Goal: Entertainment & Leisure: Consume media (video, audio)

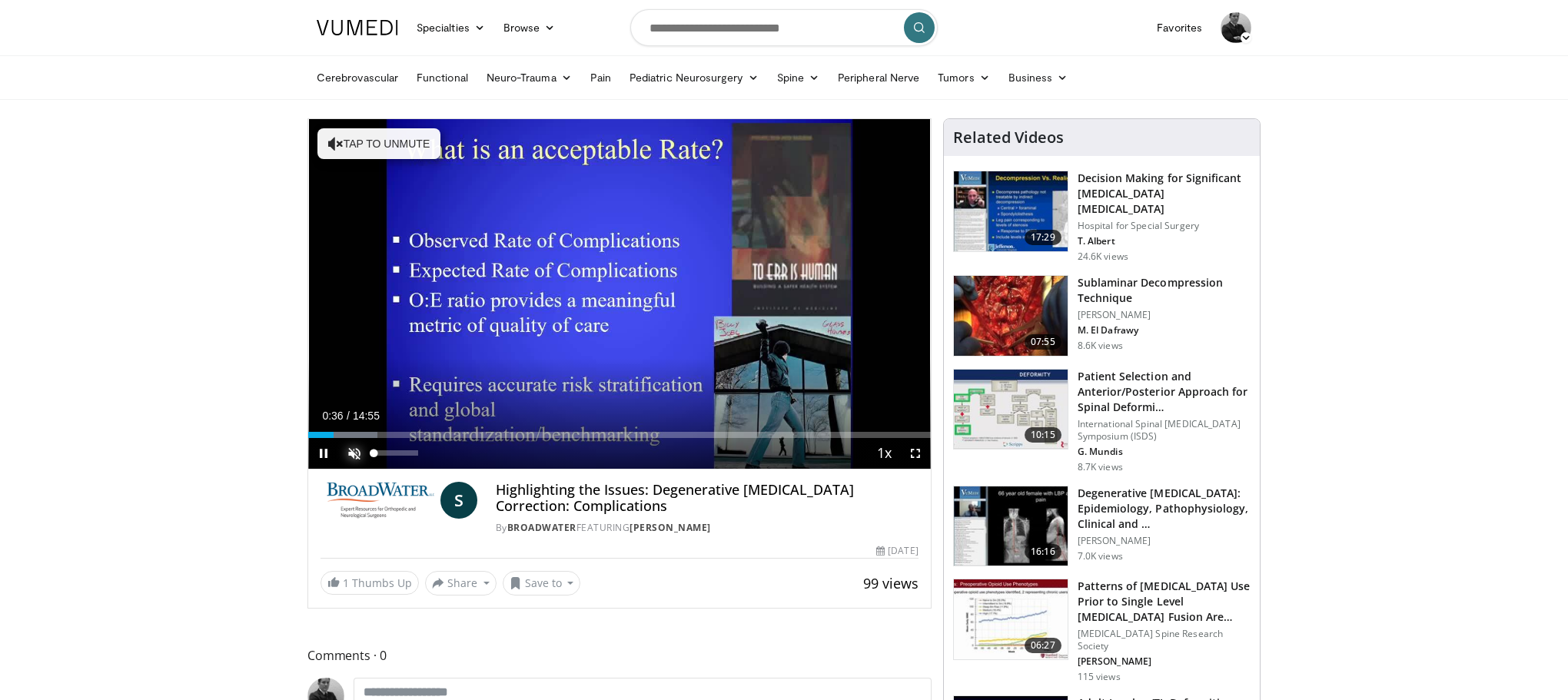
click at [357, 454] on span "Video Player" at bounding box center [354, 453] width 31 height 31
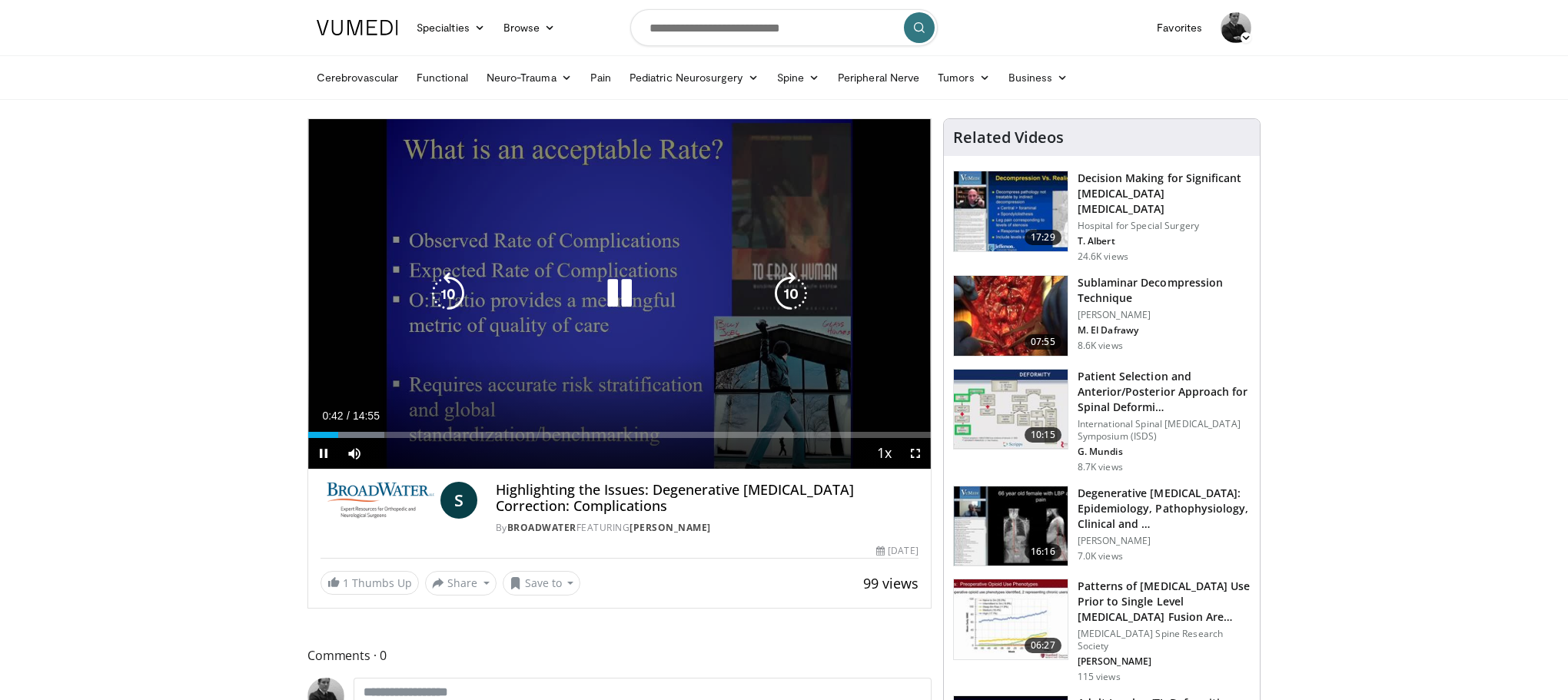
click at [786, 289] on icon "Video Player" at bounding box center [790, 293] width 43 height 43
click at [788, 287] on icon "Video Player" at bounding box center [790, 293] width 43 height 43
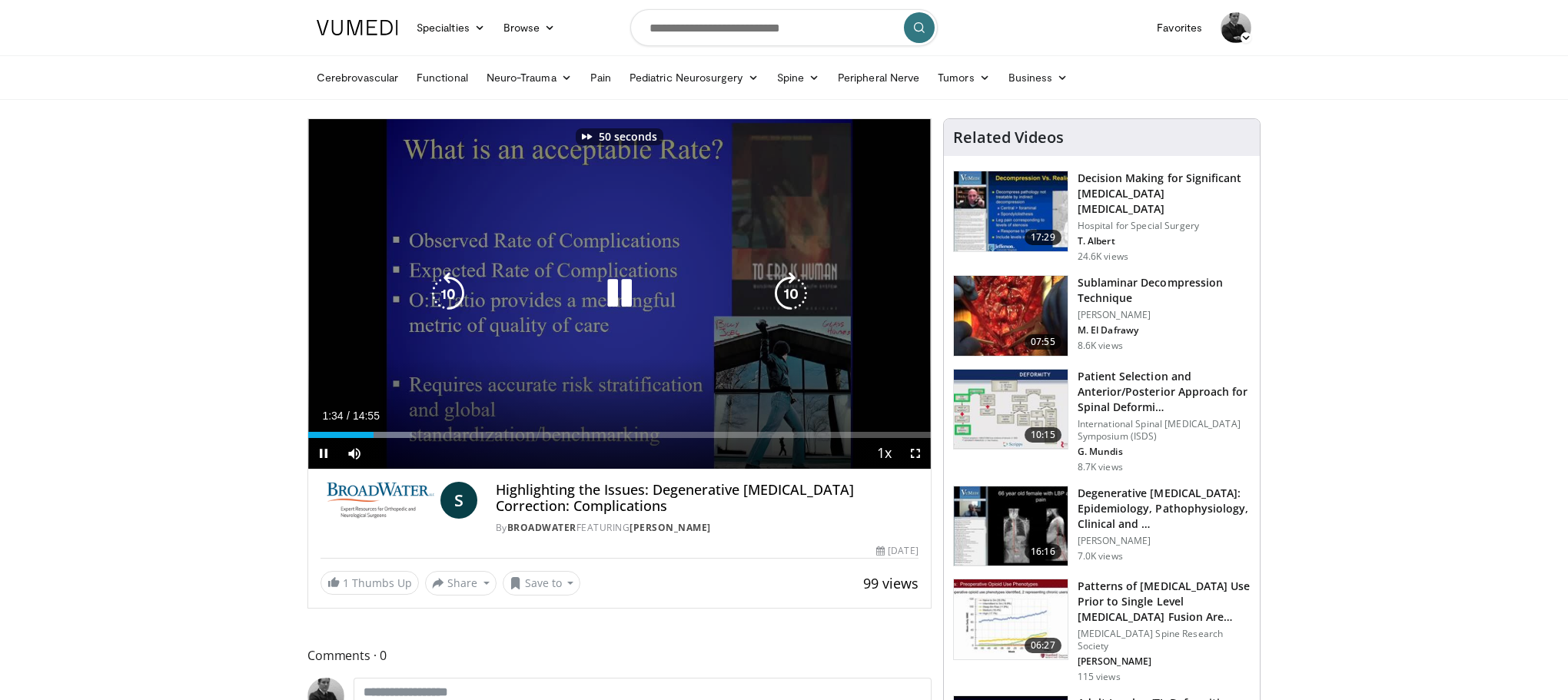
click at [788, 287] on icon "Video Player" at bounding box center [790, 293] width 43 height 43
click at [790, 294] on icon "Video Player" at bounding box center [790, 293] width 43 height 43
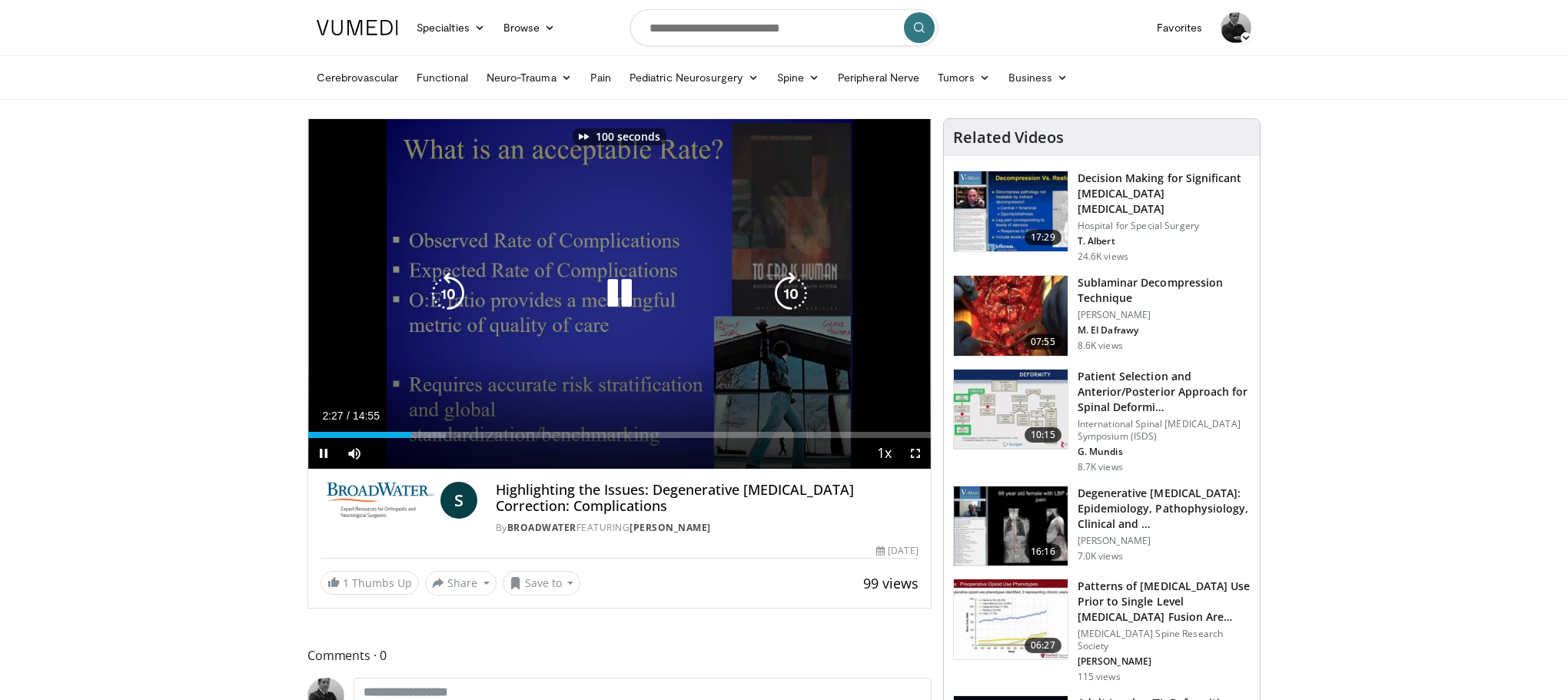
click at [790, 294] on icon "Video Player" at bounding box center [790, 293] width 43 height 43
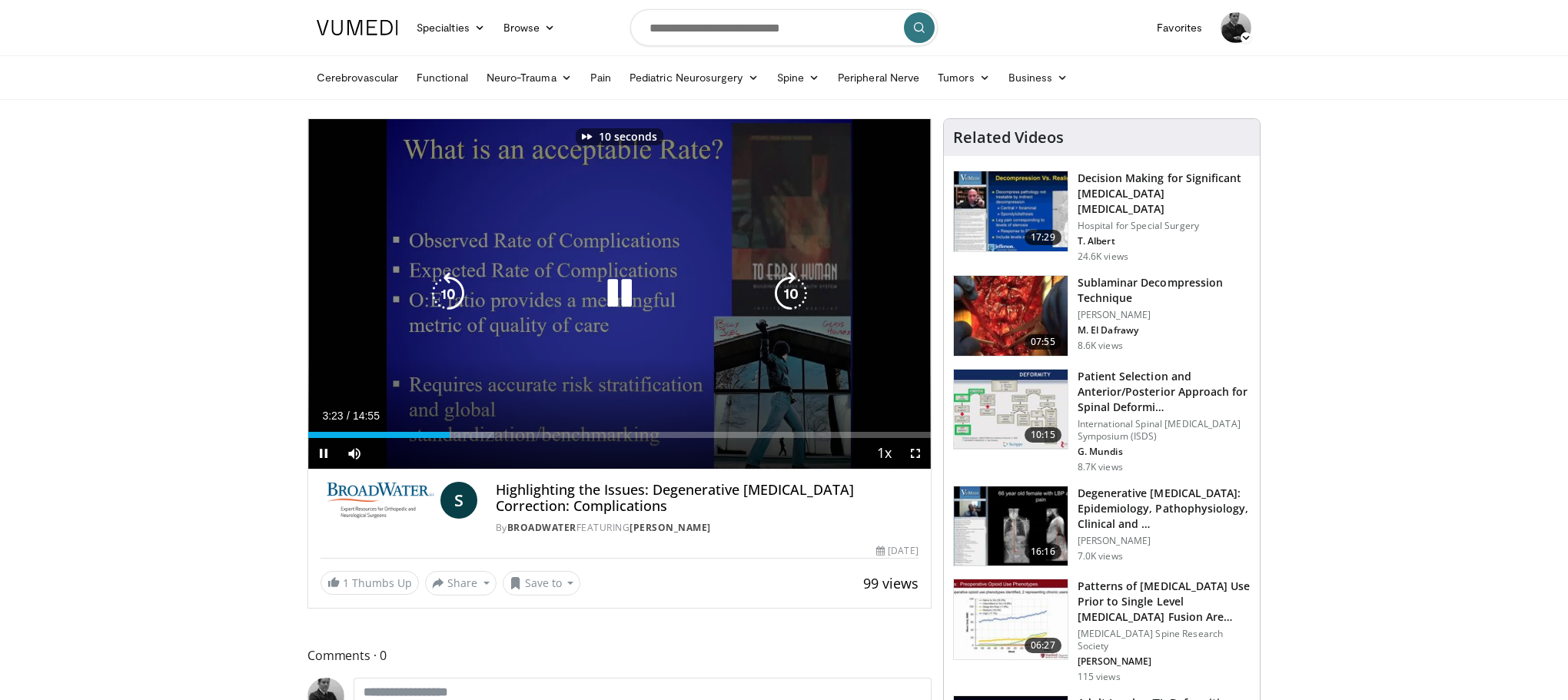
click at [790, 294] on icon "Video Player" at bounding box center [790, 293] width 43 height 43
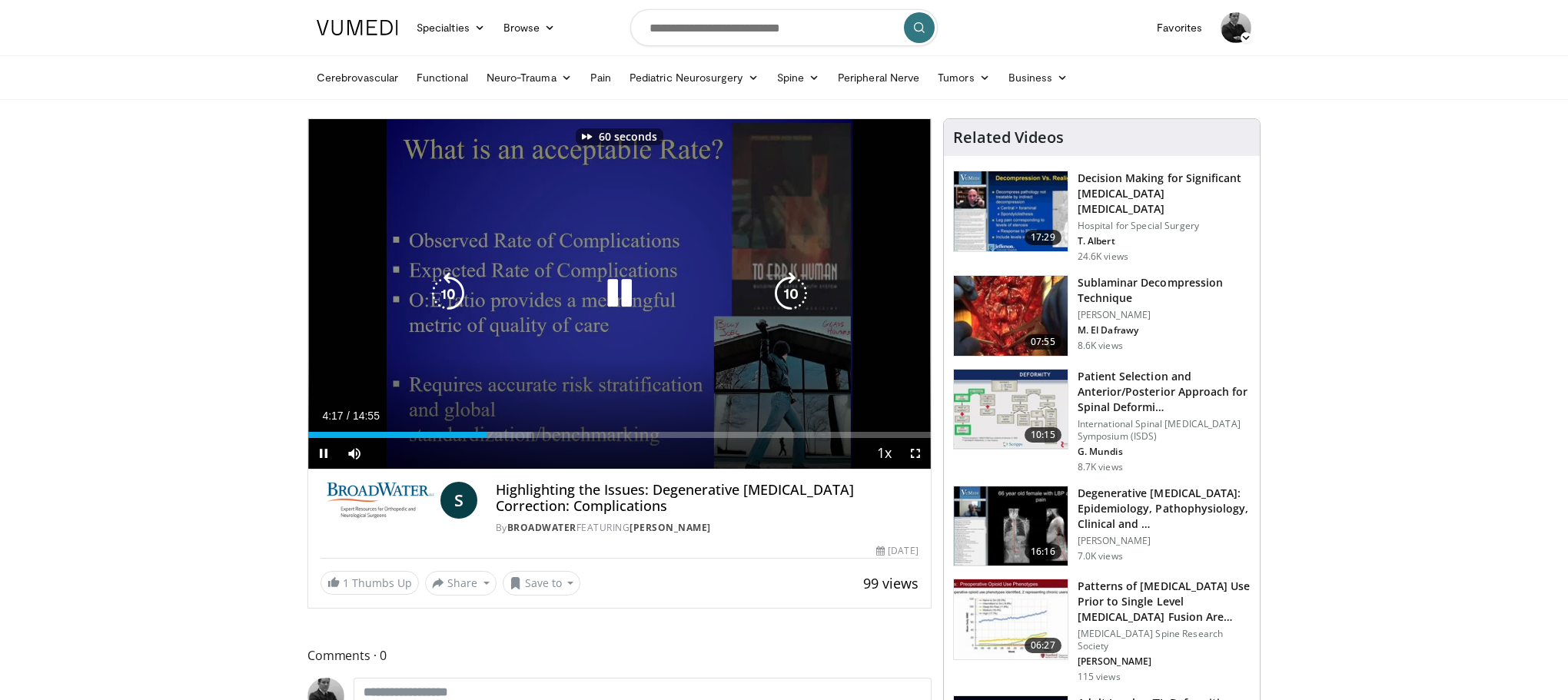
click at [790, 294] on icon "Video Player" at bounding box center [790, 293] width 43 height 43
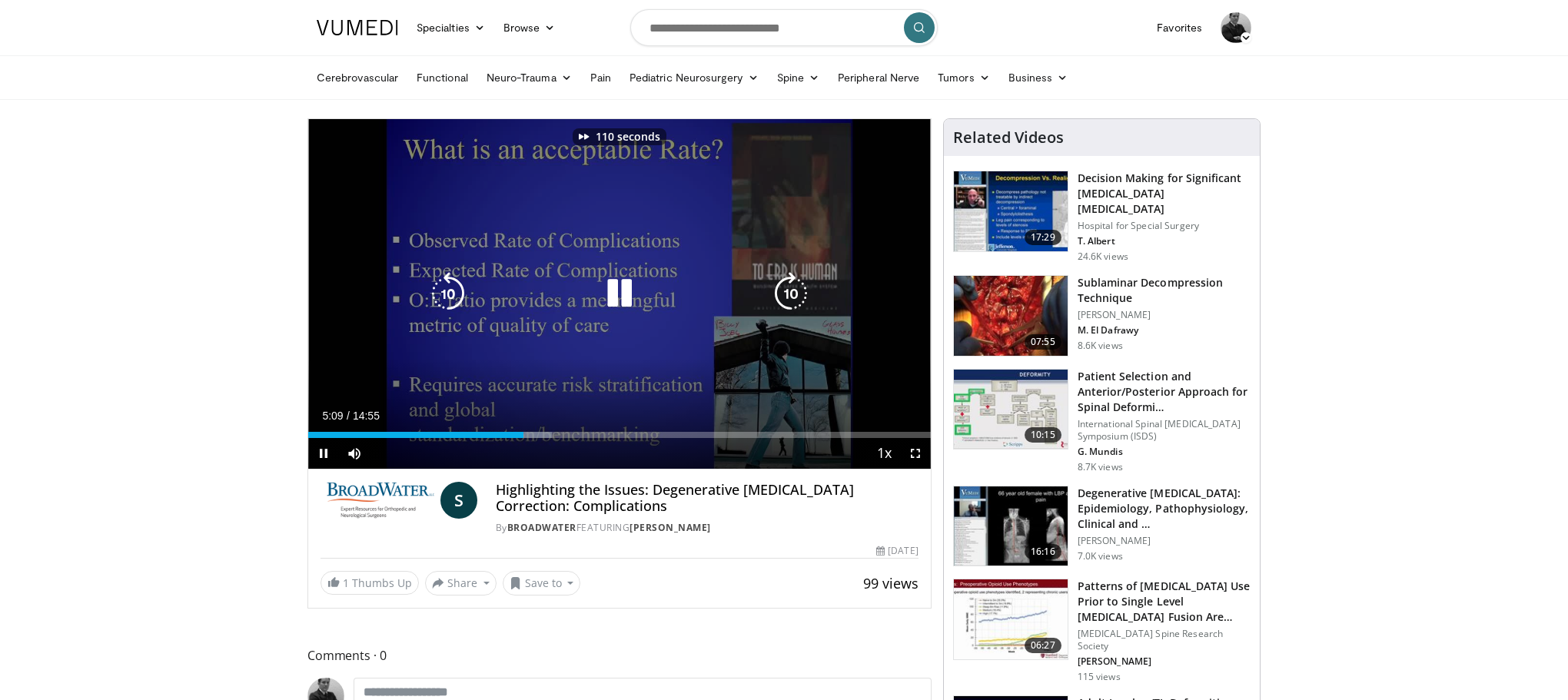
click at [790, 294] on icon "Video Player" at bounding box center [790, 293] width 43 height 43
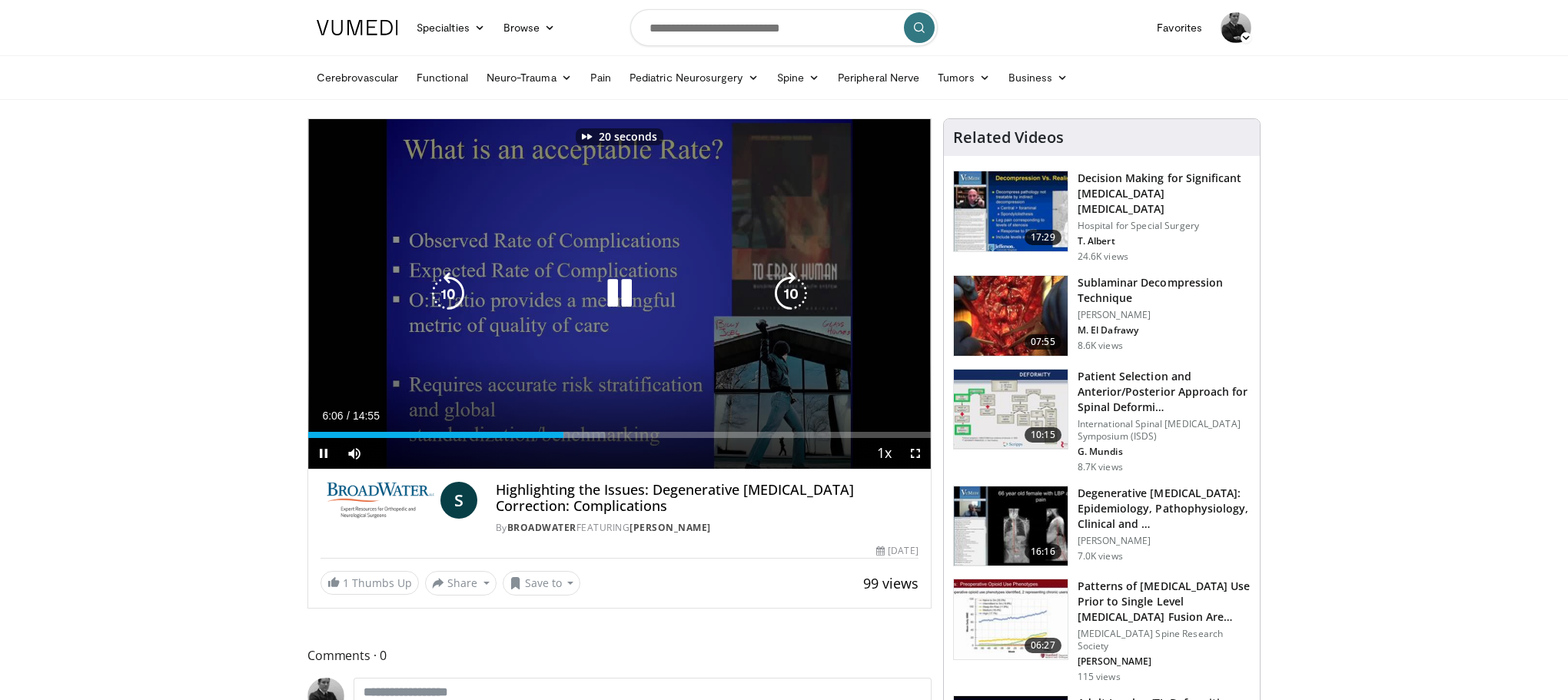
click at [790, 294] on icon "Video Player" at bounding box center [790, 293] width 43 height 43
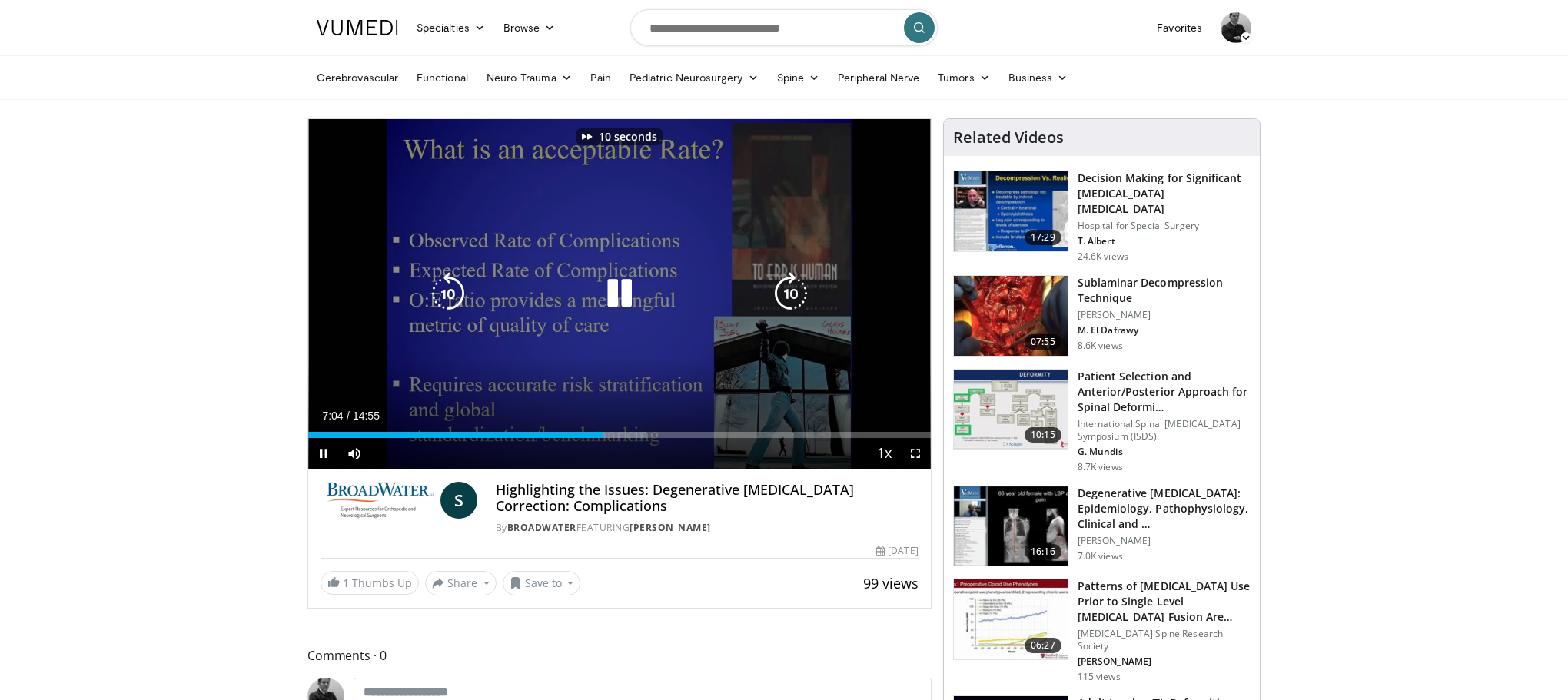
click at [790, 294] on icon "Video Player" at bounding box center [790, 293] width 43 height 43
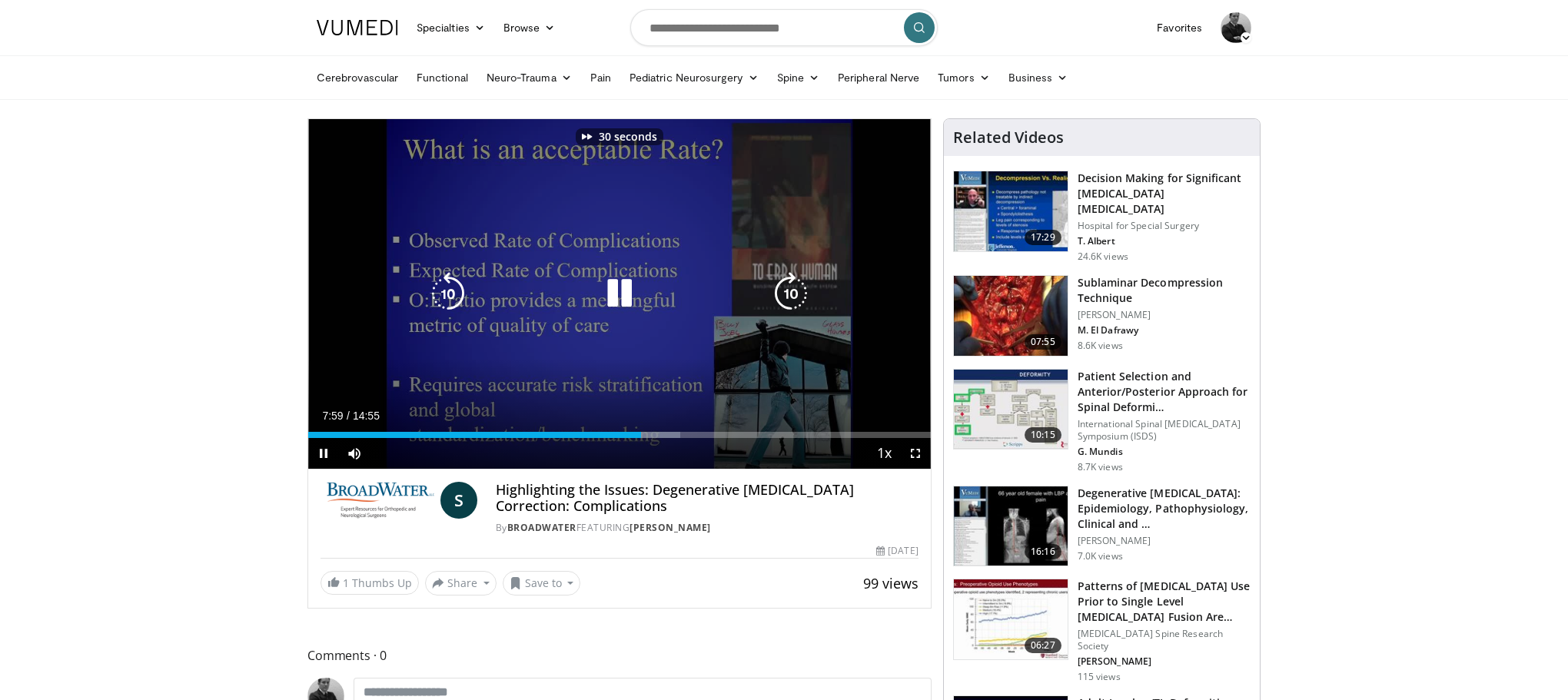
click at [790, 294] on icon "Video Player" at bounding box center [790, 293] width 43 height 43
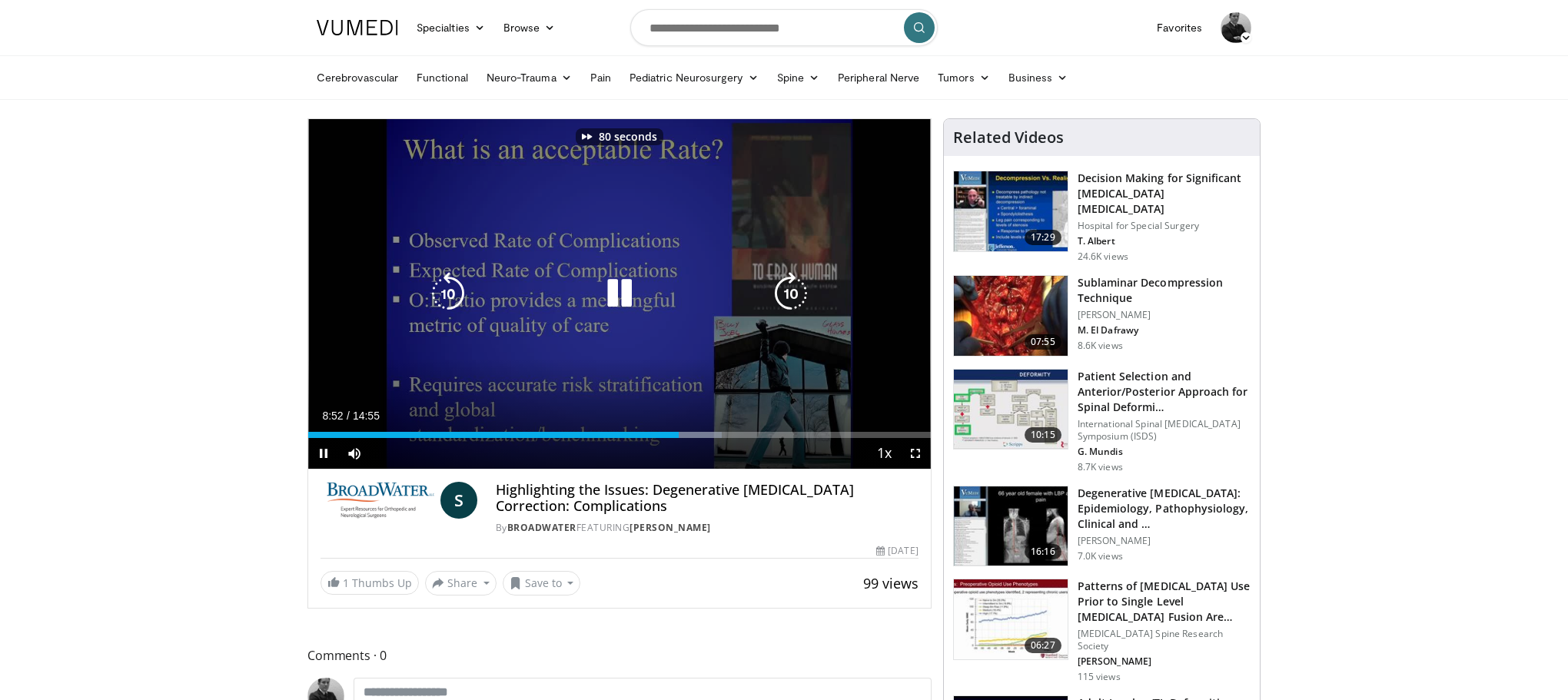
click at [790, 294] on icon "Video Player" at bounding box center [790, 293] width 43 height 43
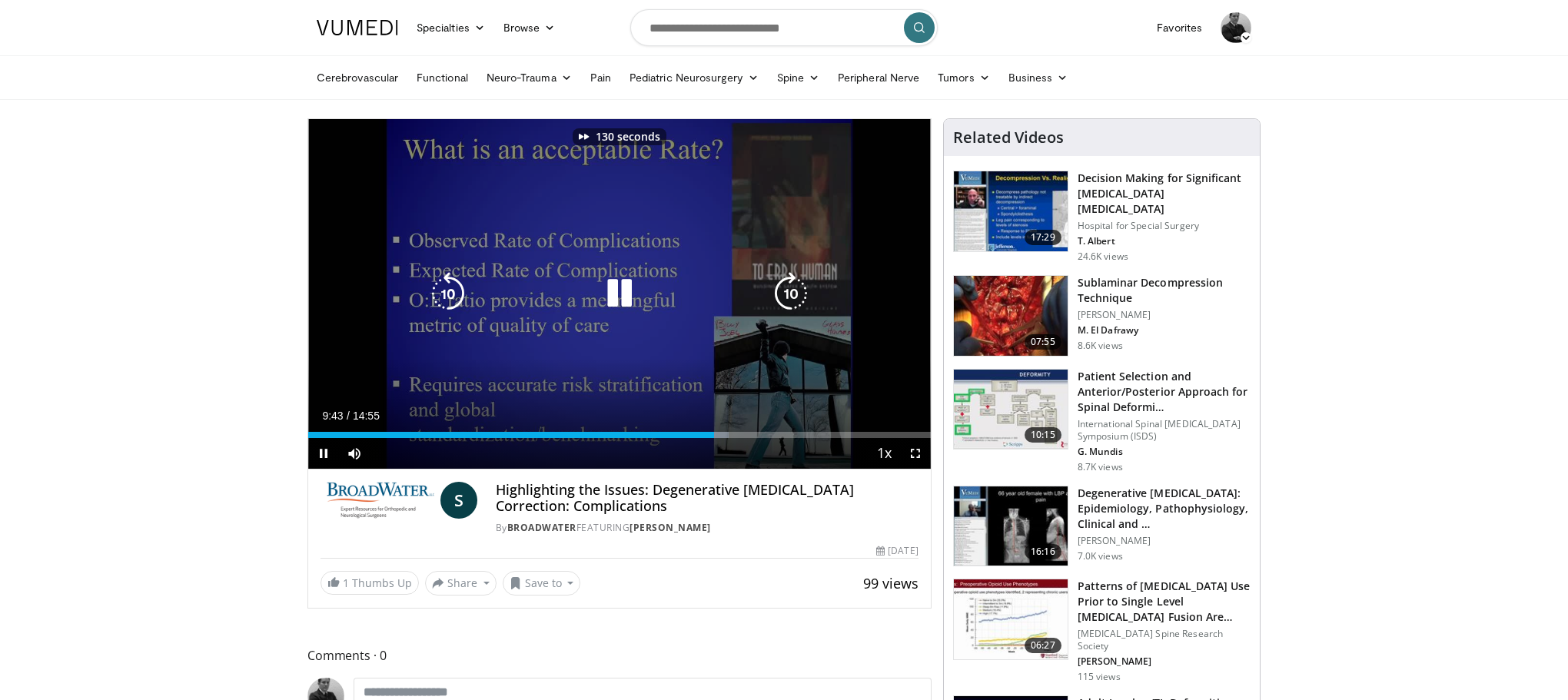
click at [790, 294] on icon "Video Player" at bounding box center [790, 293] width 43 height 43
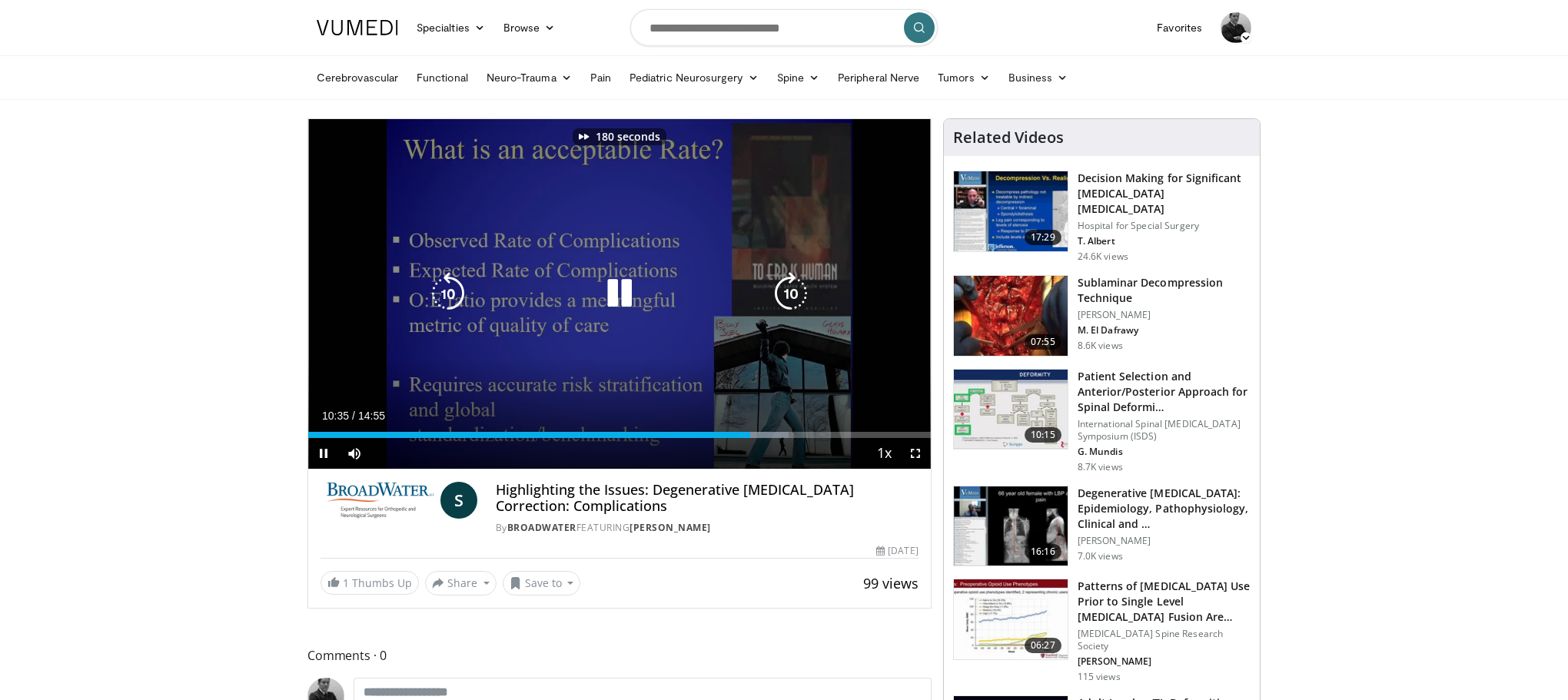
click at [790, 294] on icon "Video Player" at bounding box center [790, 293] width 43 height 43
click at [784, 291] on icon "Video Player" at bounding box center [790, 293] width 43 height 43
click at [455, 294] on icon "Video Player" at bounding box center [448, 293] width 43 height 43
click at [789, 291] on icon "Video Player" at bounding box center [790, 293] width 43 height 43
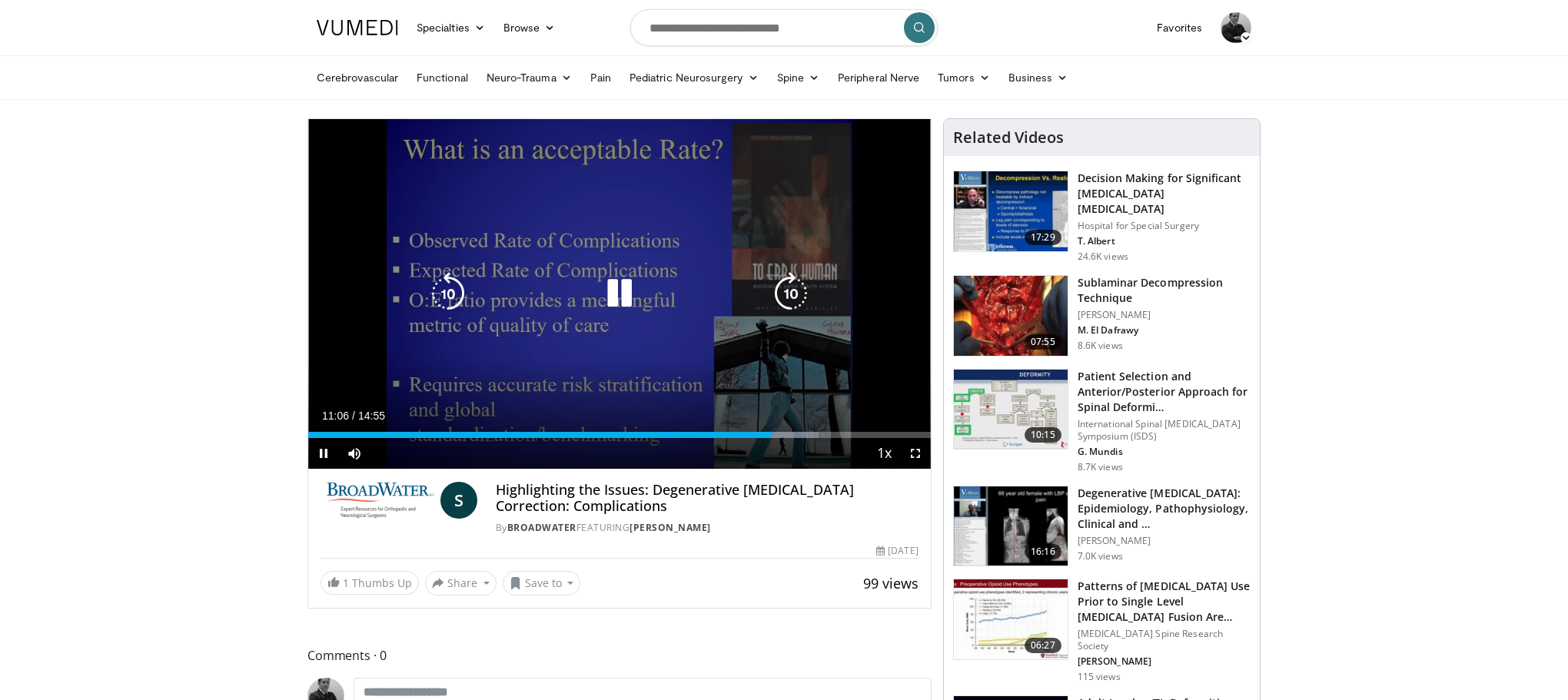
click at [789, 291] on icon "Video Player" at bounding box center [790, 293] width 43 height 43
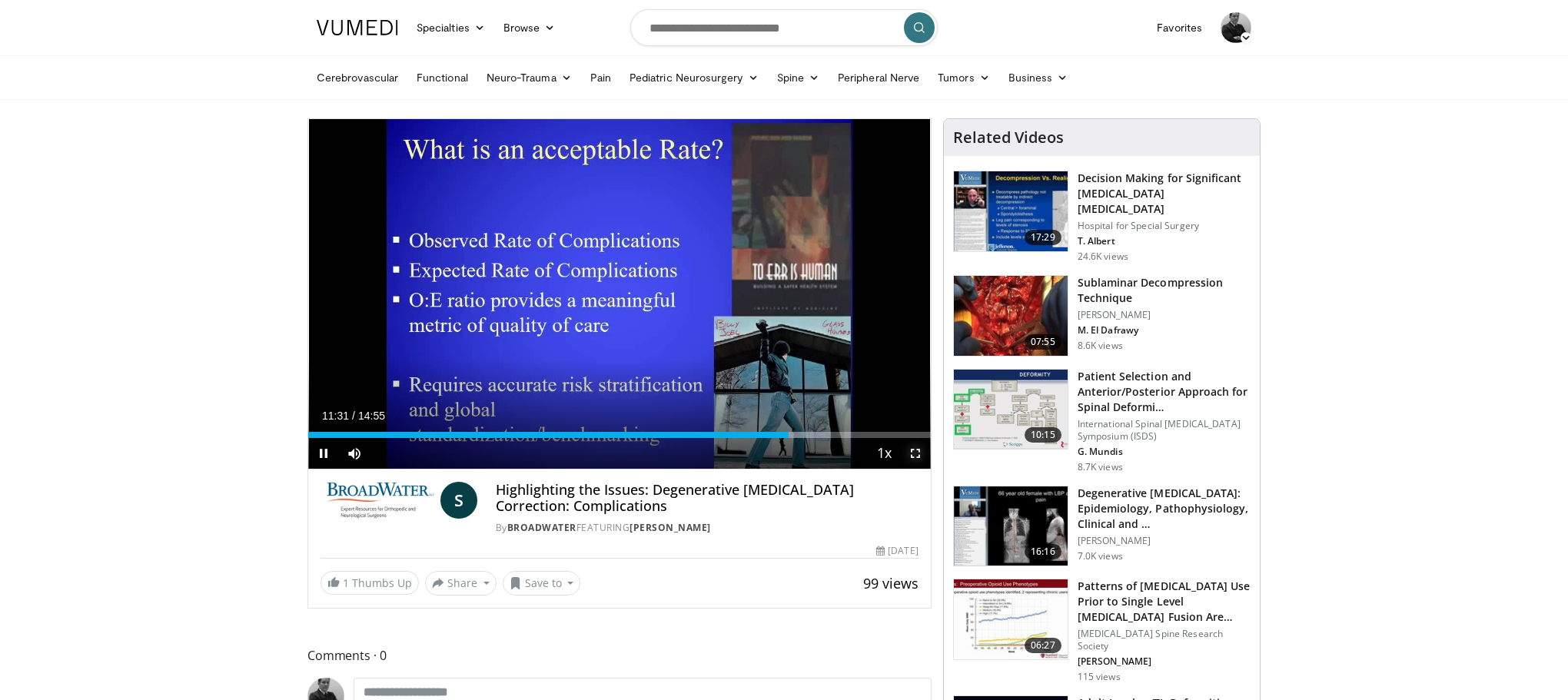
click at [915, 448] on span "Video Player" at bounding box center [916, 453] width 31 height 31
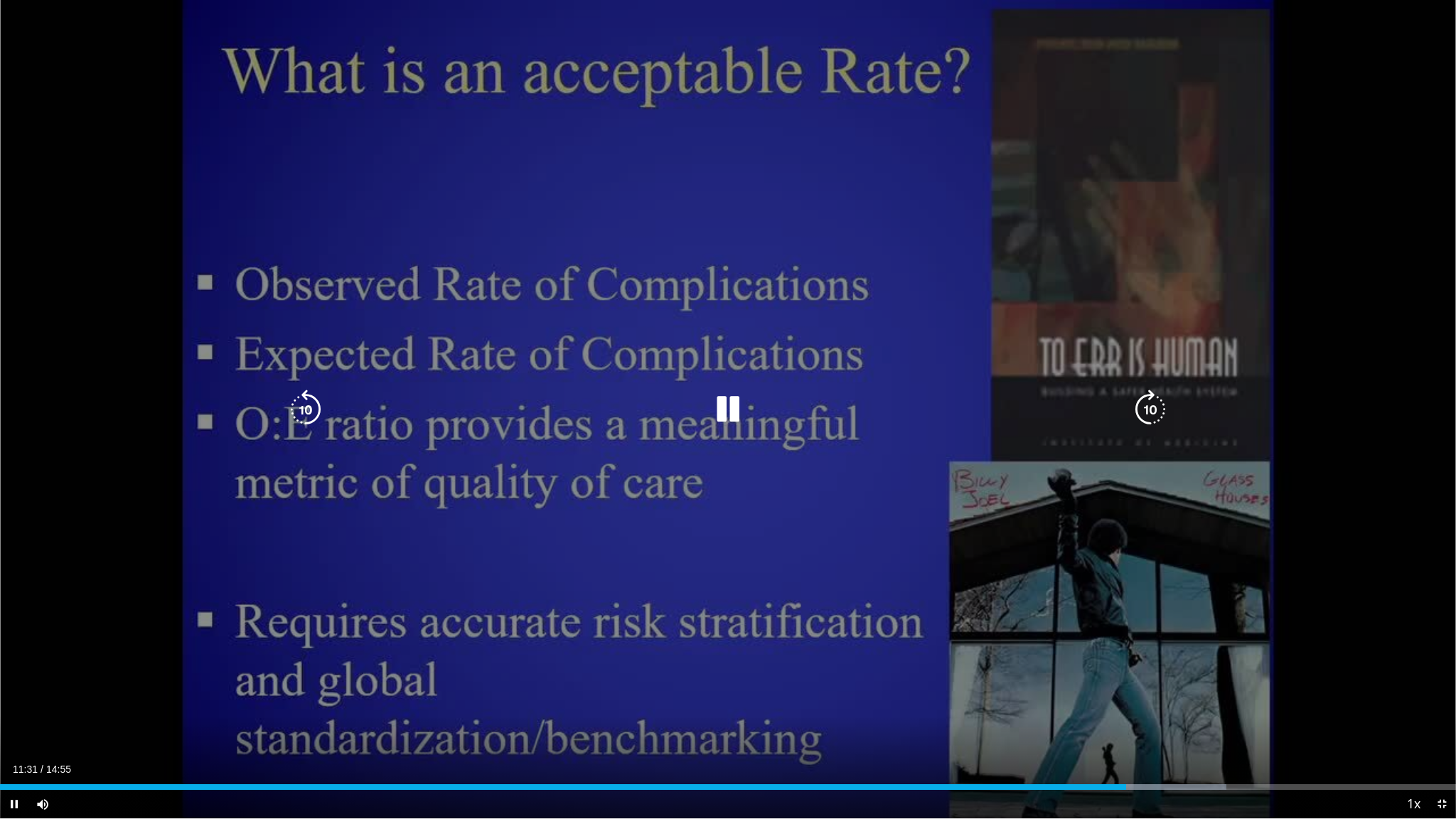
click at [793, 534] on div "20 seconds Tap to unmute" at bounding box center [728, 409] width 1456 height 818
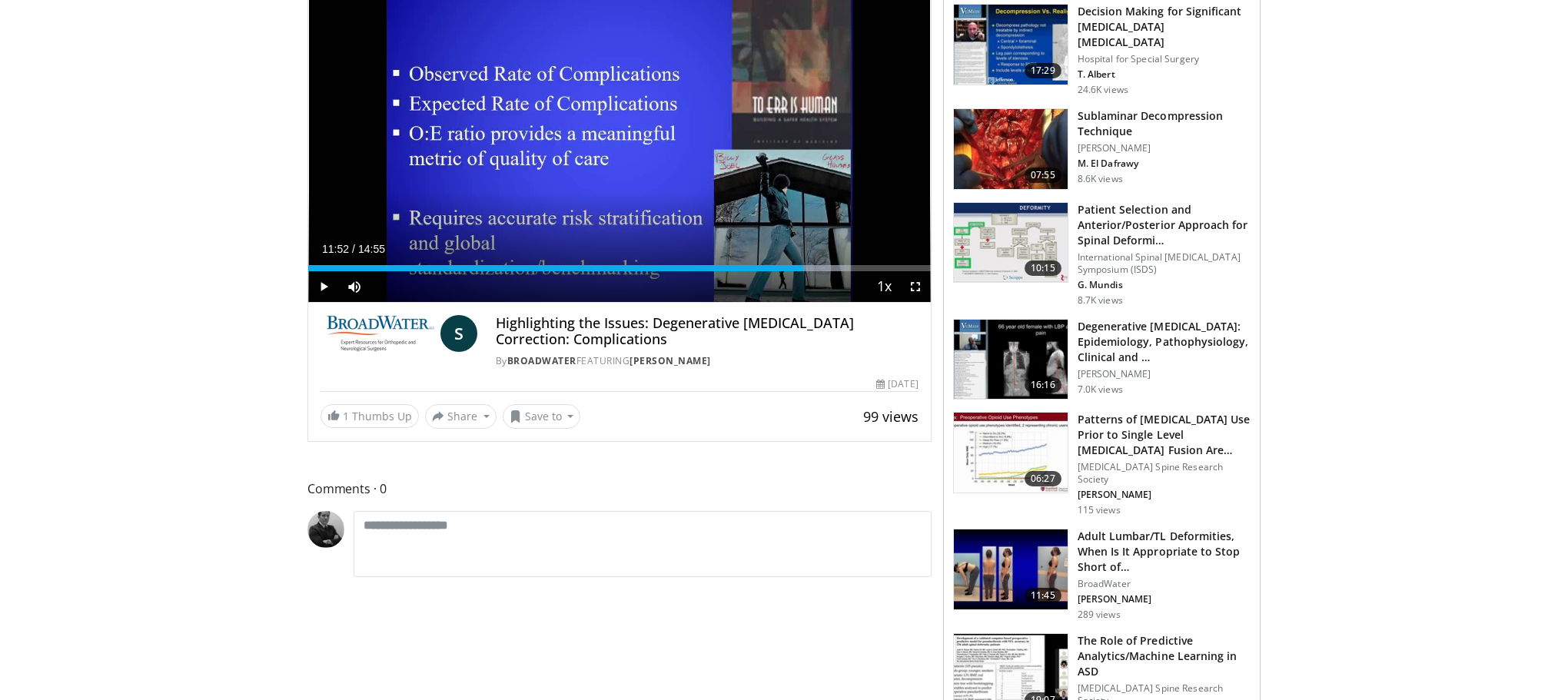
scroll to position [176, 0]
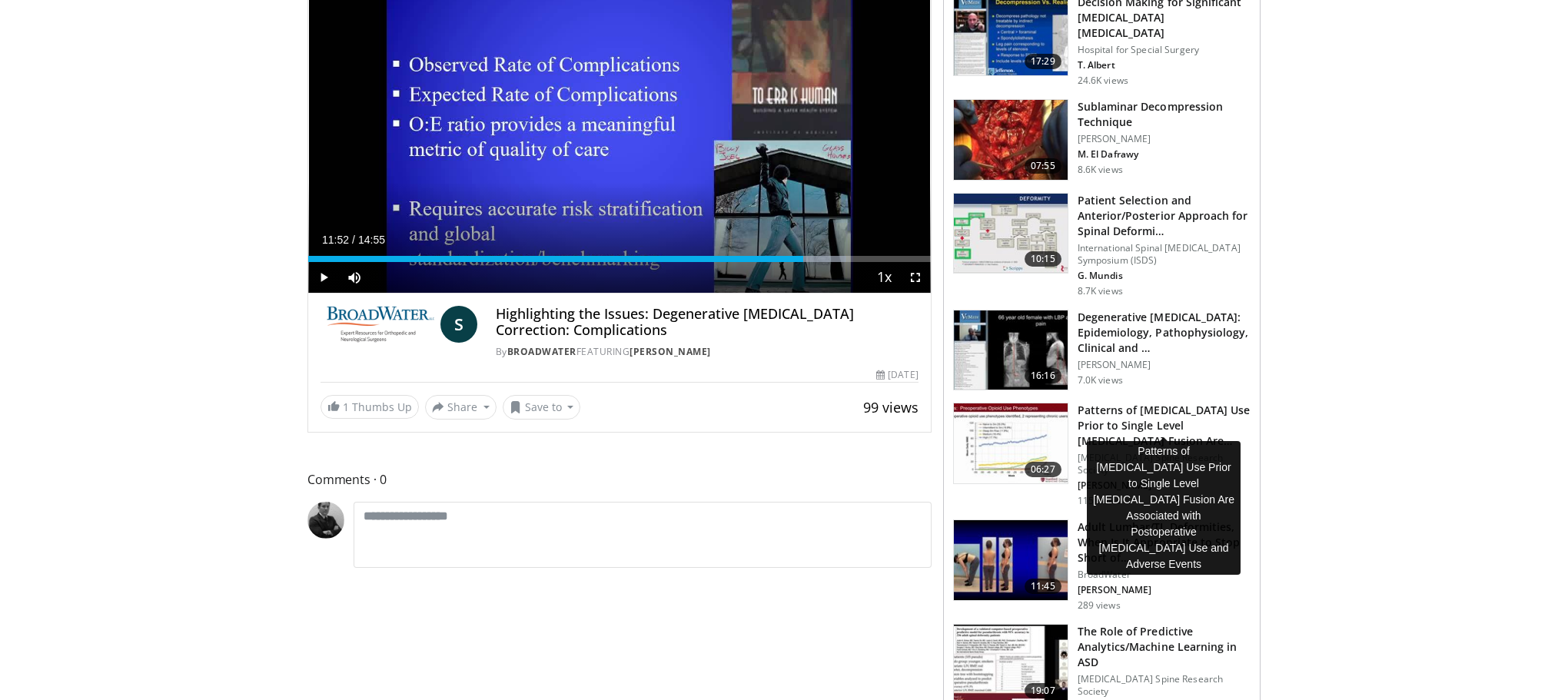
click at [1150, 415] on h3 "Patterns of Opioid Use Prior to Single Level Lumbar Fusion Are Assoc…" at bounding box center [1164, 425] width 173 height 46
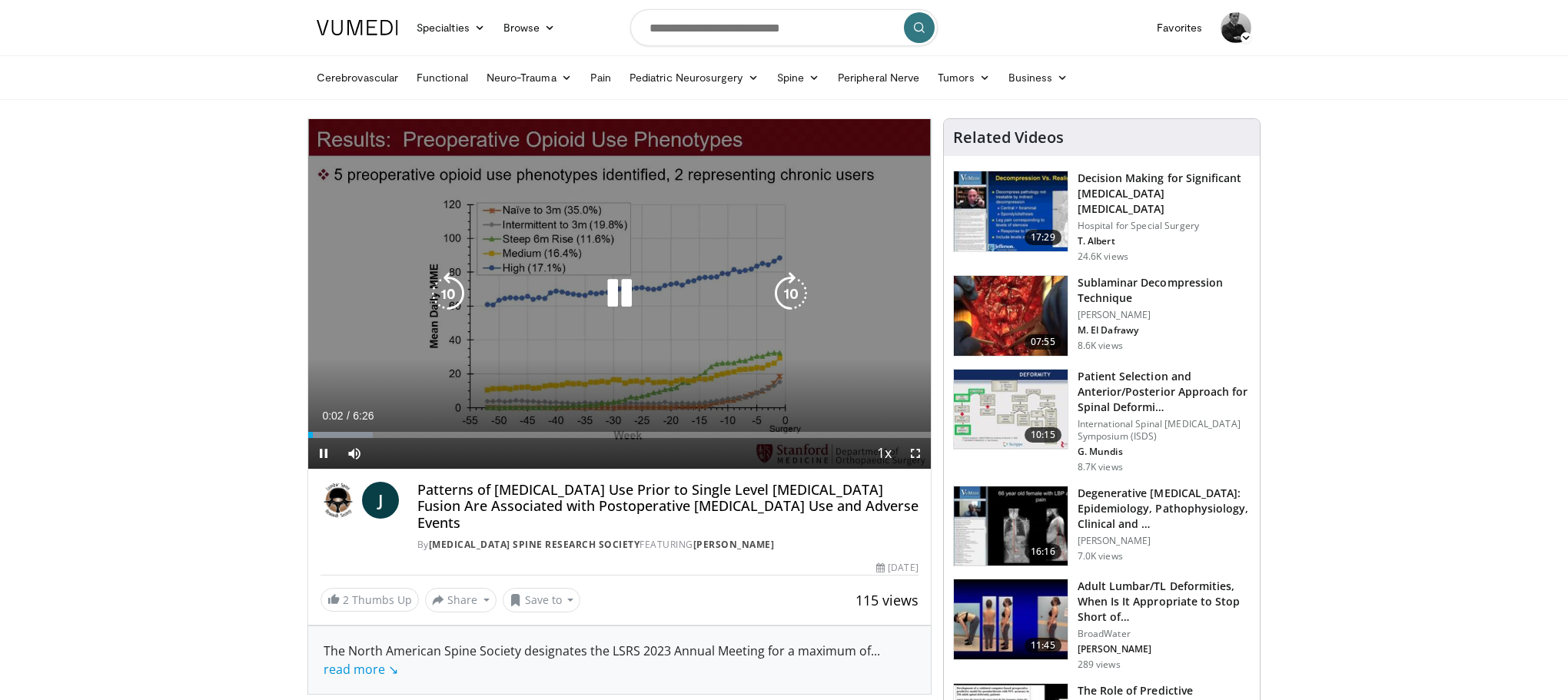
click at [793, 297] on icon "Video Player" at bounding box center [790, 293] width 43 height 43
click at [792, 294] on icon "Video Player" at bounding box center [790, 293] width 43 height 43
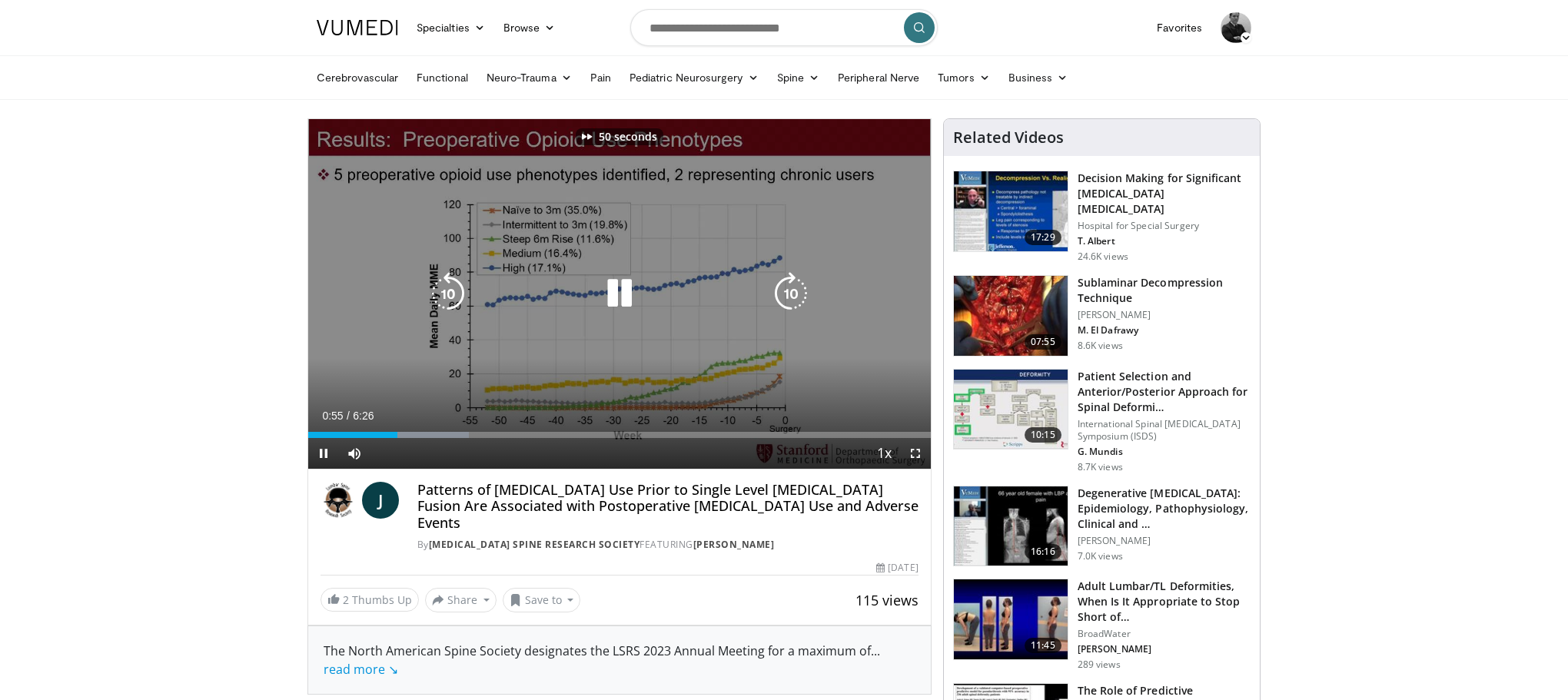
click at [792, 294] on icon "Video Player" at bounding box center [790, 293] width 43 height 43
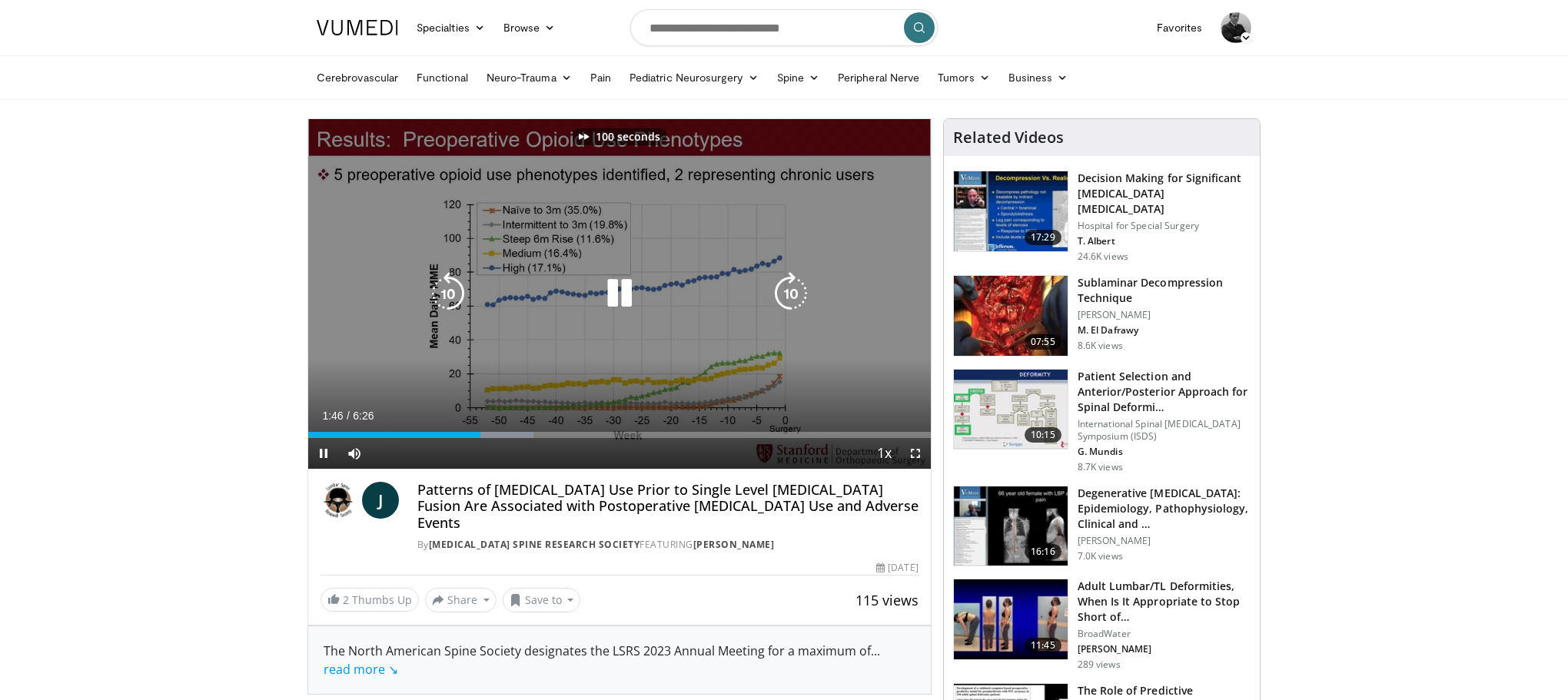
click at [792, 294] on icon "Video Player" at bounding box center [790, 293] width 43 height 43
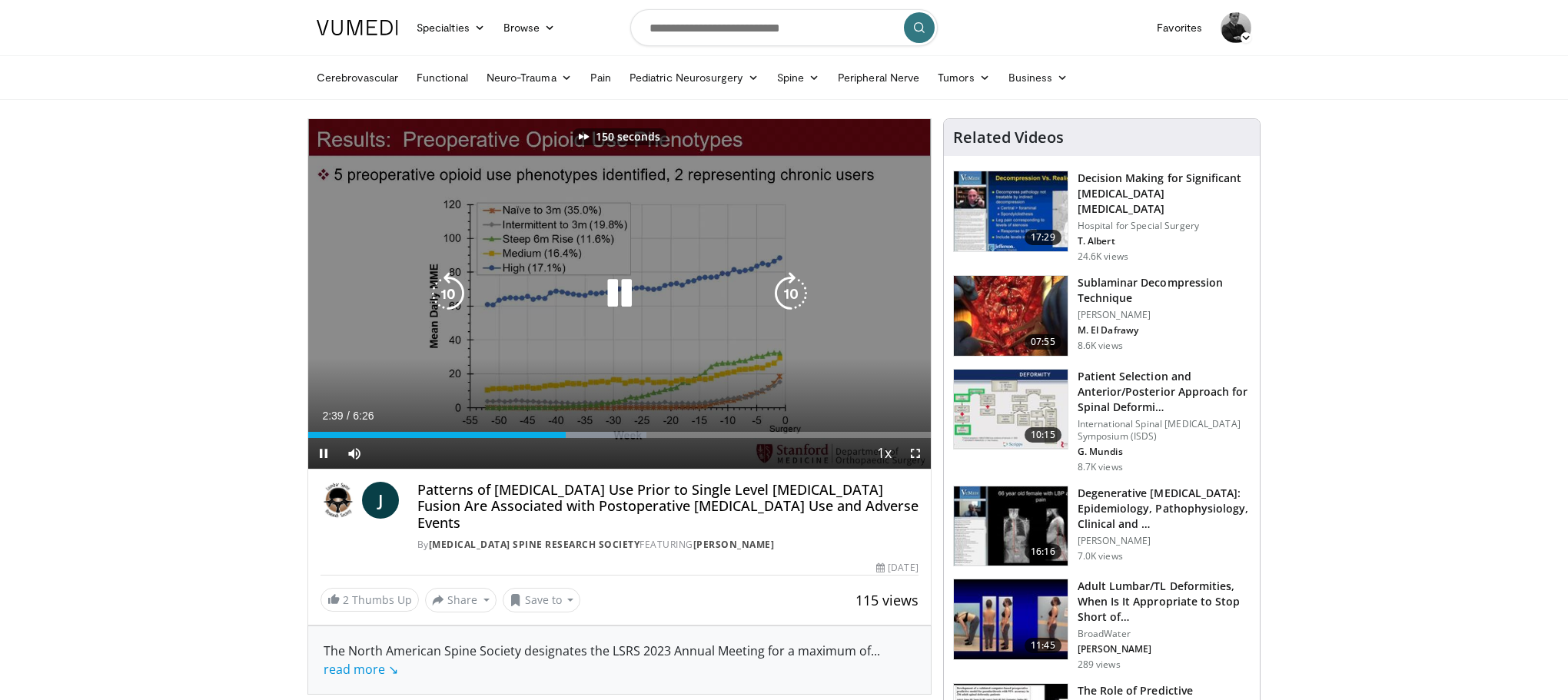
click at [792, 294] on icon "Video Player" at bounding box center [790, 293] width 43 height 43
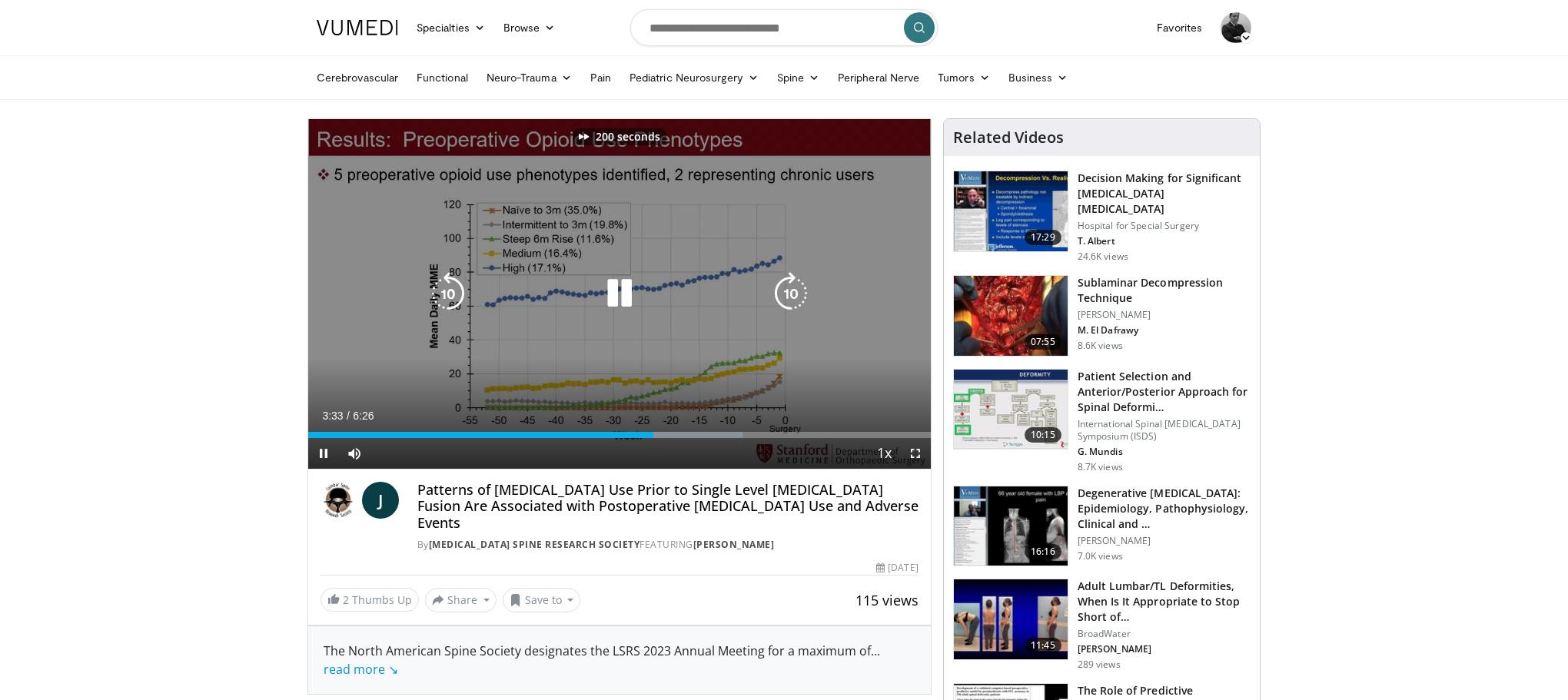
click at [792, 294] on icon "Video Player" at bounding box center [790, 293] width 43 height 43
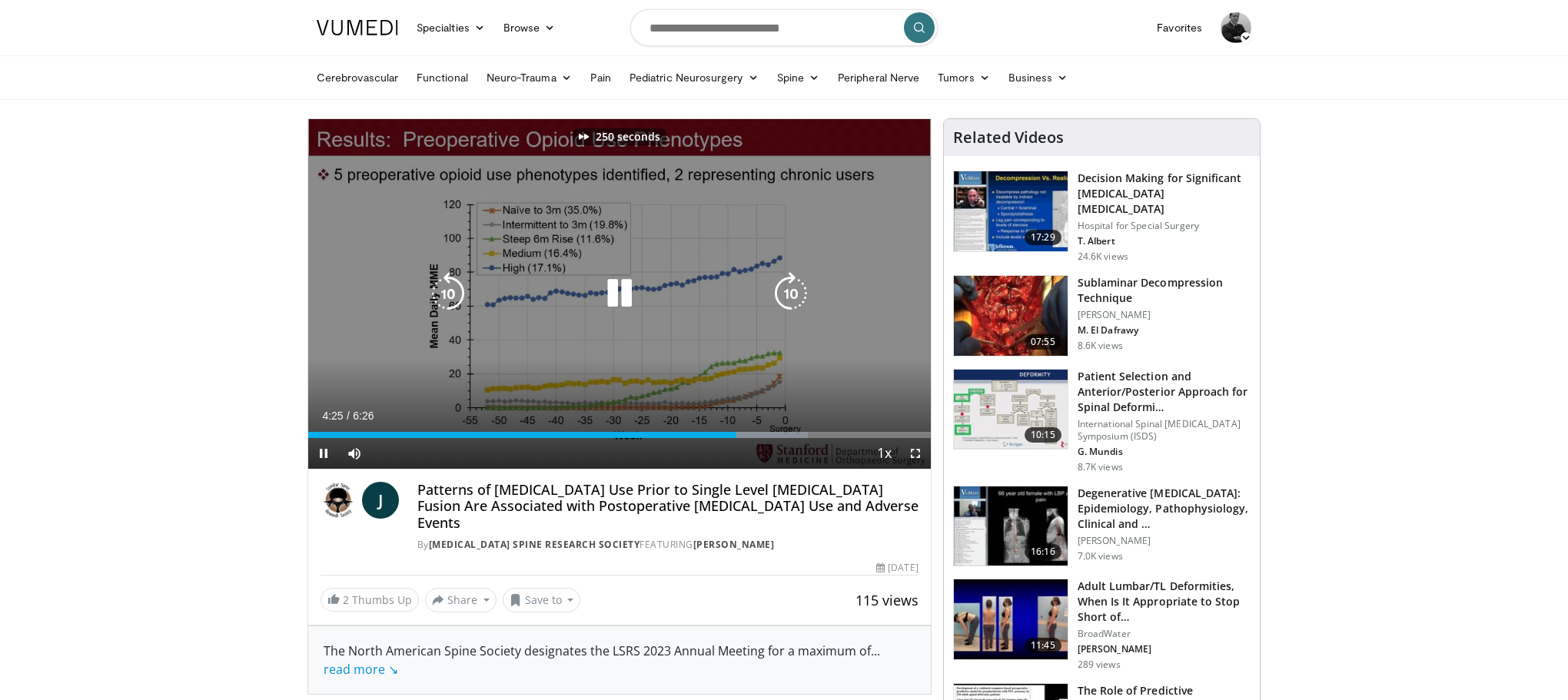
click at [792, 294] on icon "Video Player" at bounding box center [790, 293] width 43 height 43
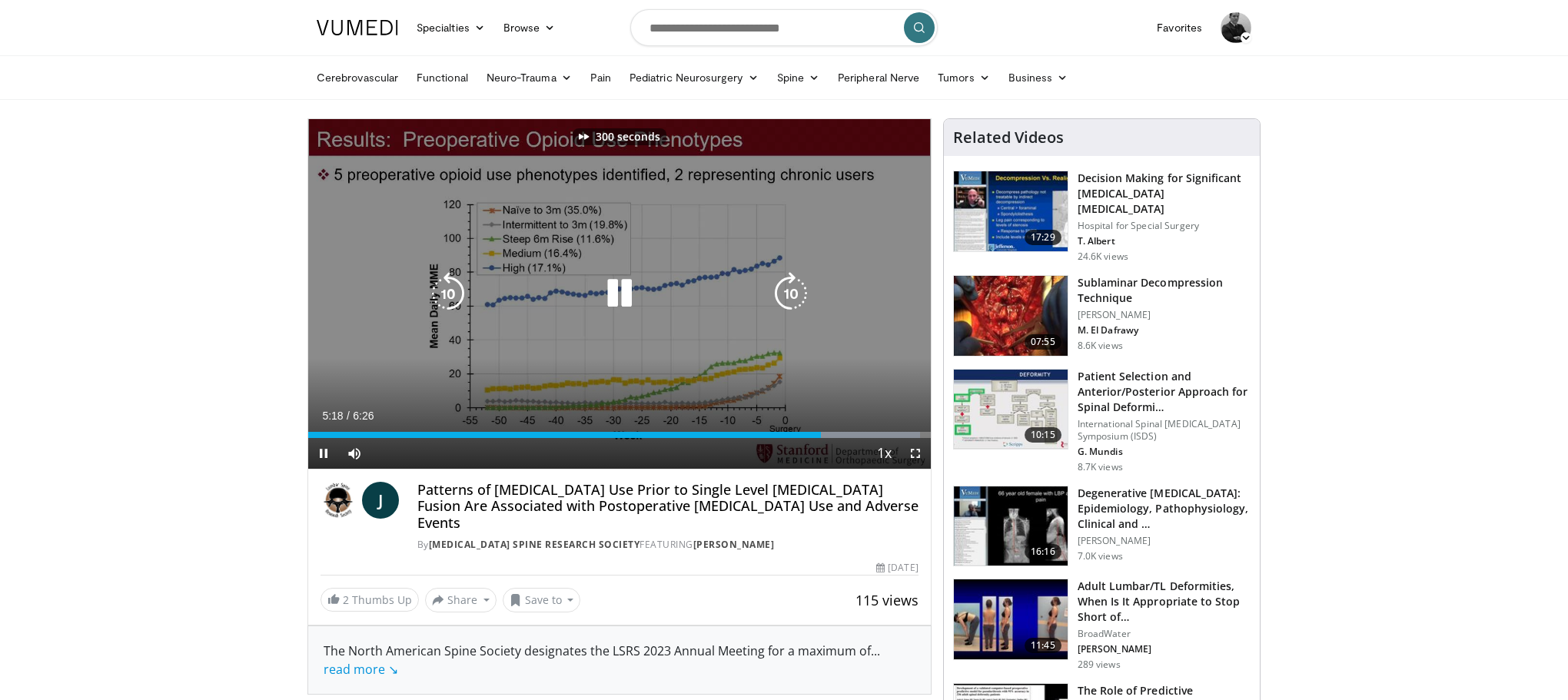
click at [792, 294] on icon "Video Player" at bounding box center [790, 293] width 43 height 43
drag, startPoint x: 618, startPoint y: 294, endPoint x: 625, endPoint y: 291, distance: 7.6
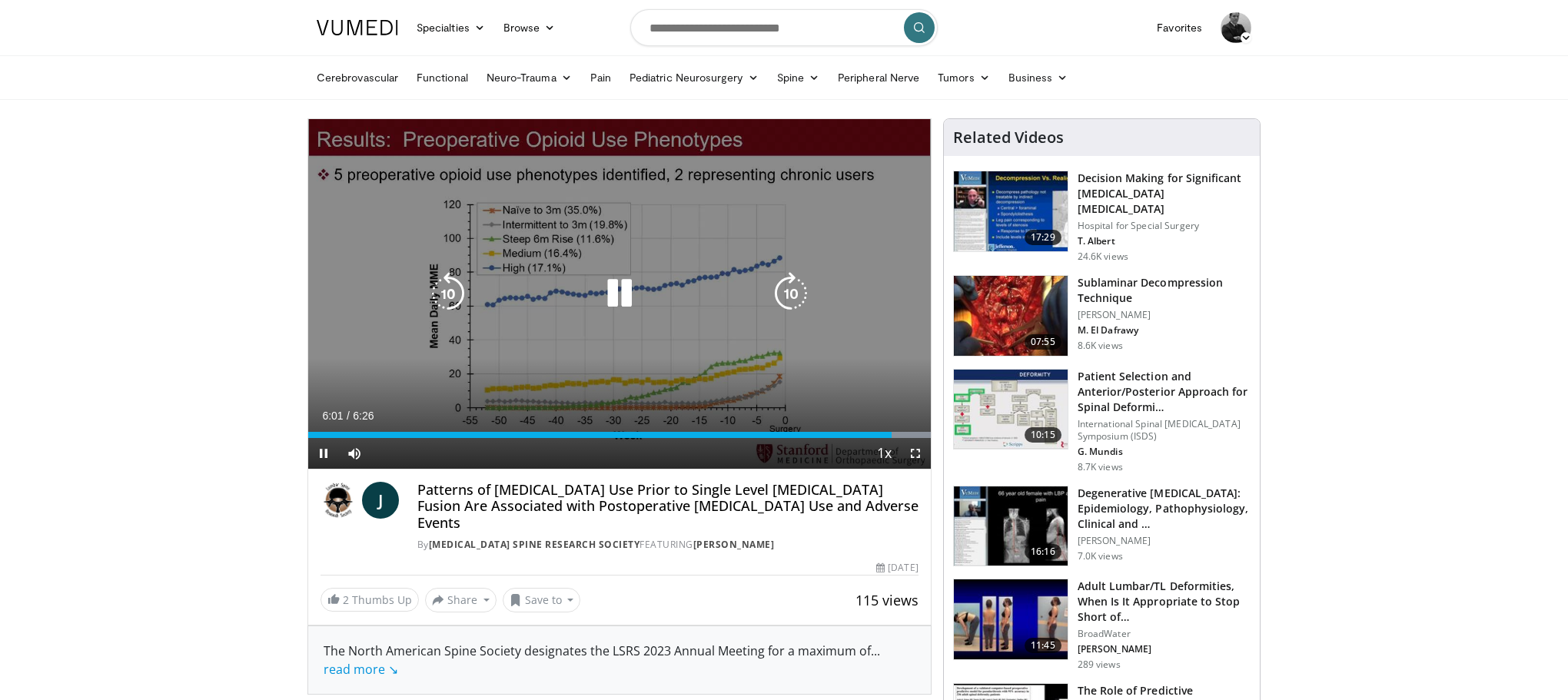
click at [624, 291] on icon "Video Player" at bounding box center [619, 293] width 43 height 43
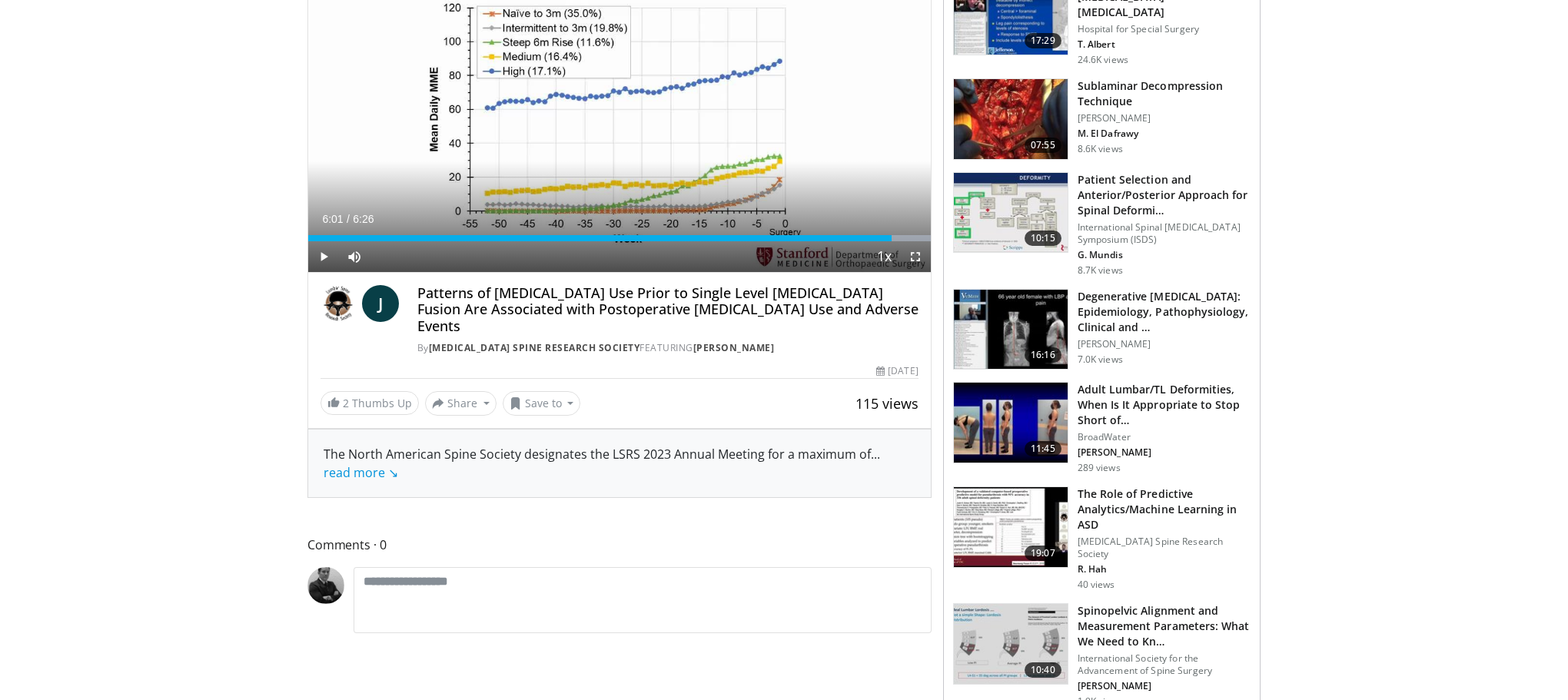
scroll to position [200, 0]
